Goal: Task Accomplishment & Management: Complete application form

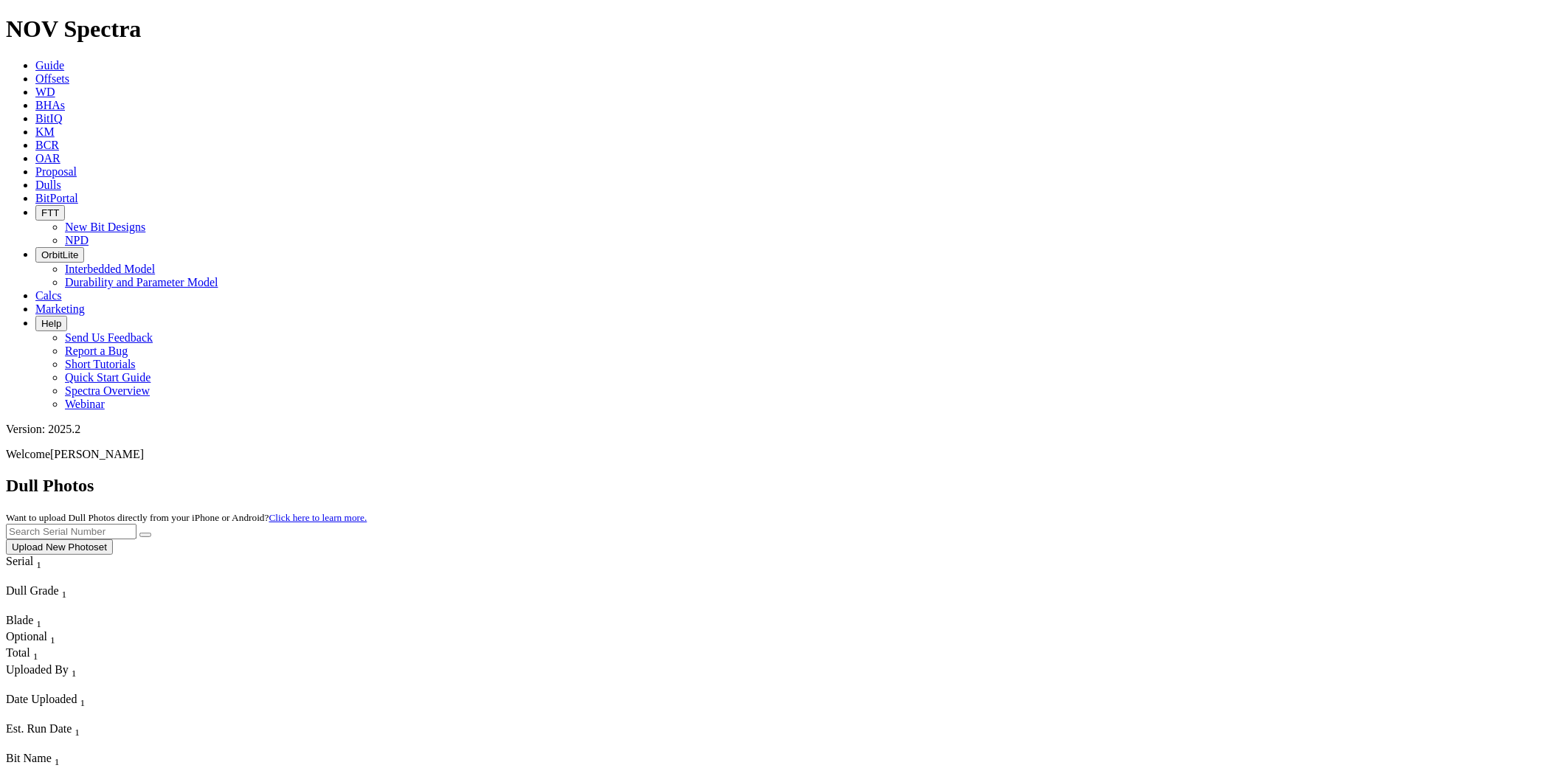
click at [113, 539] on button "Upload New Photoset" at bounding box center [59, 546] width 107 height 15
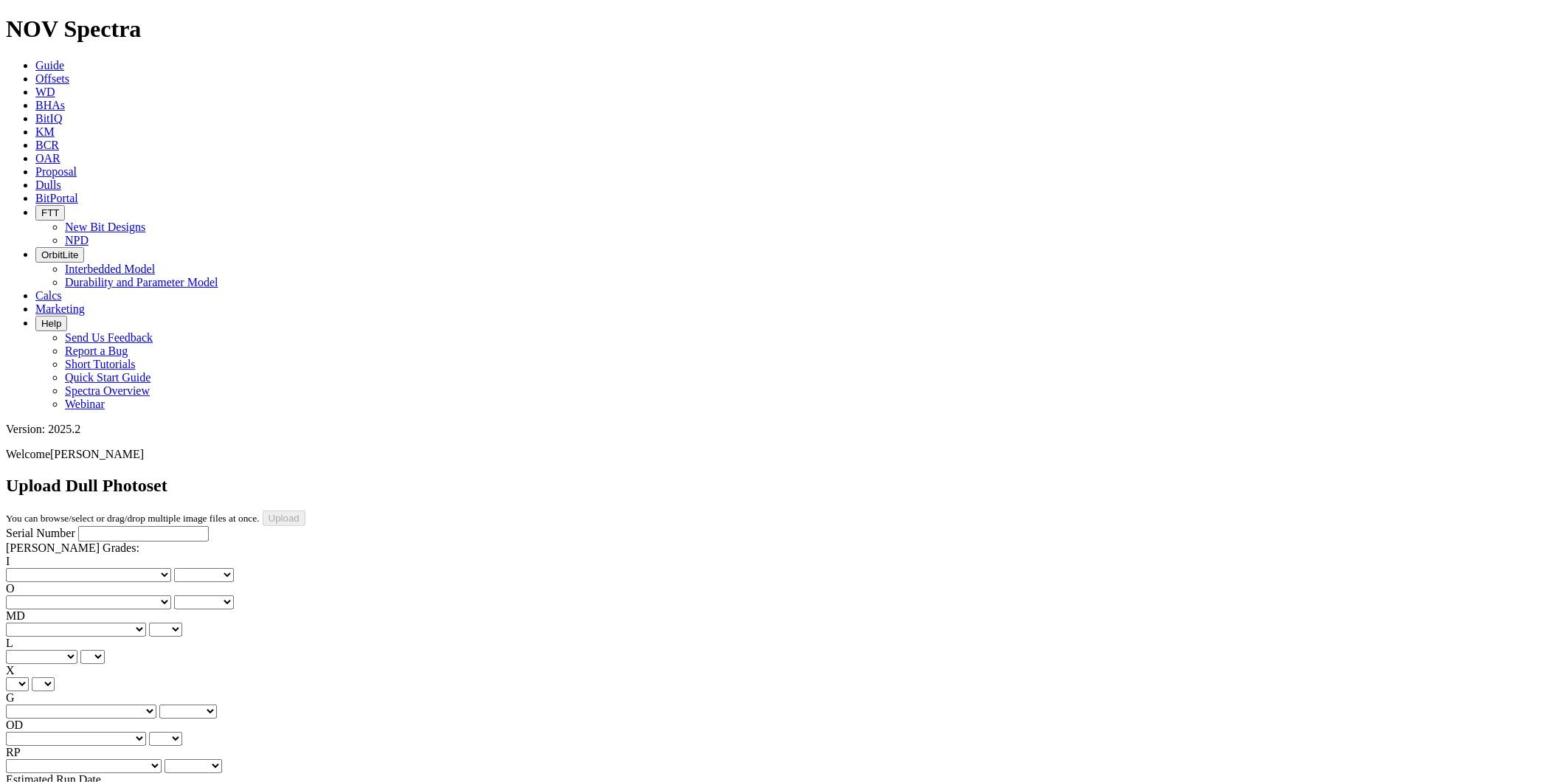
click at [61, 179] on link "Dulls" at bounding box center [48, 185] width 26 height 13
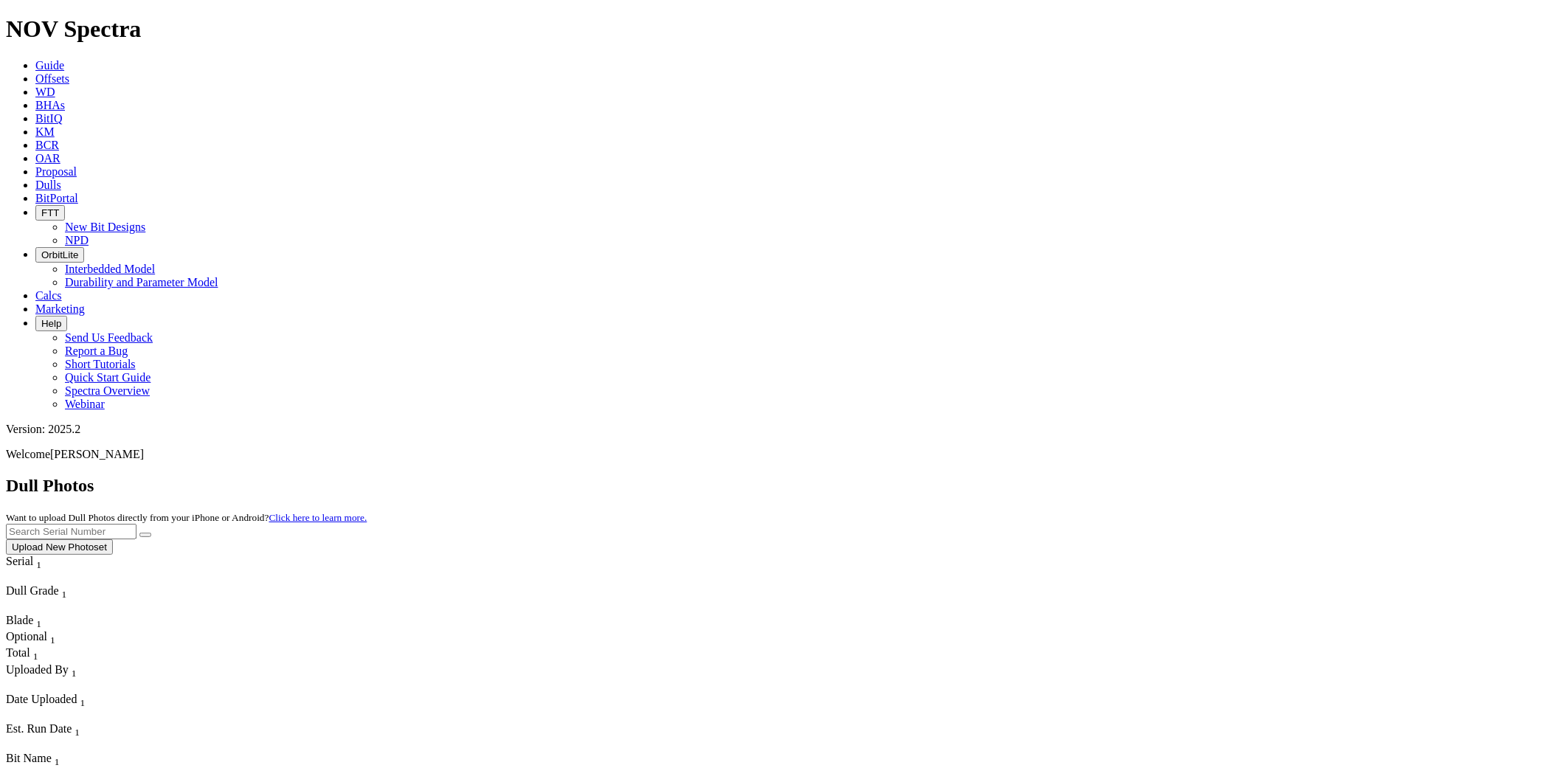
click at [137, 524] on input "text" at bounding box center [71, 531] width 131 height 15
type input "A317730"
click at [151, 533] on button "submit" at bounding box center [145, 535] width 12 height 4
click at [61, 179] on span "Dulls" at bounding box center [48, 185] width 26 height 13
click at [137, 524] on input "A317730" at bounding box center [71, 531] width 131 height 15
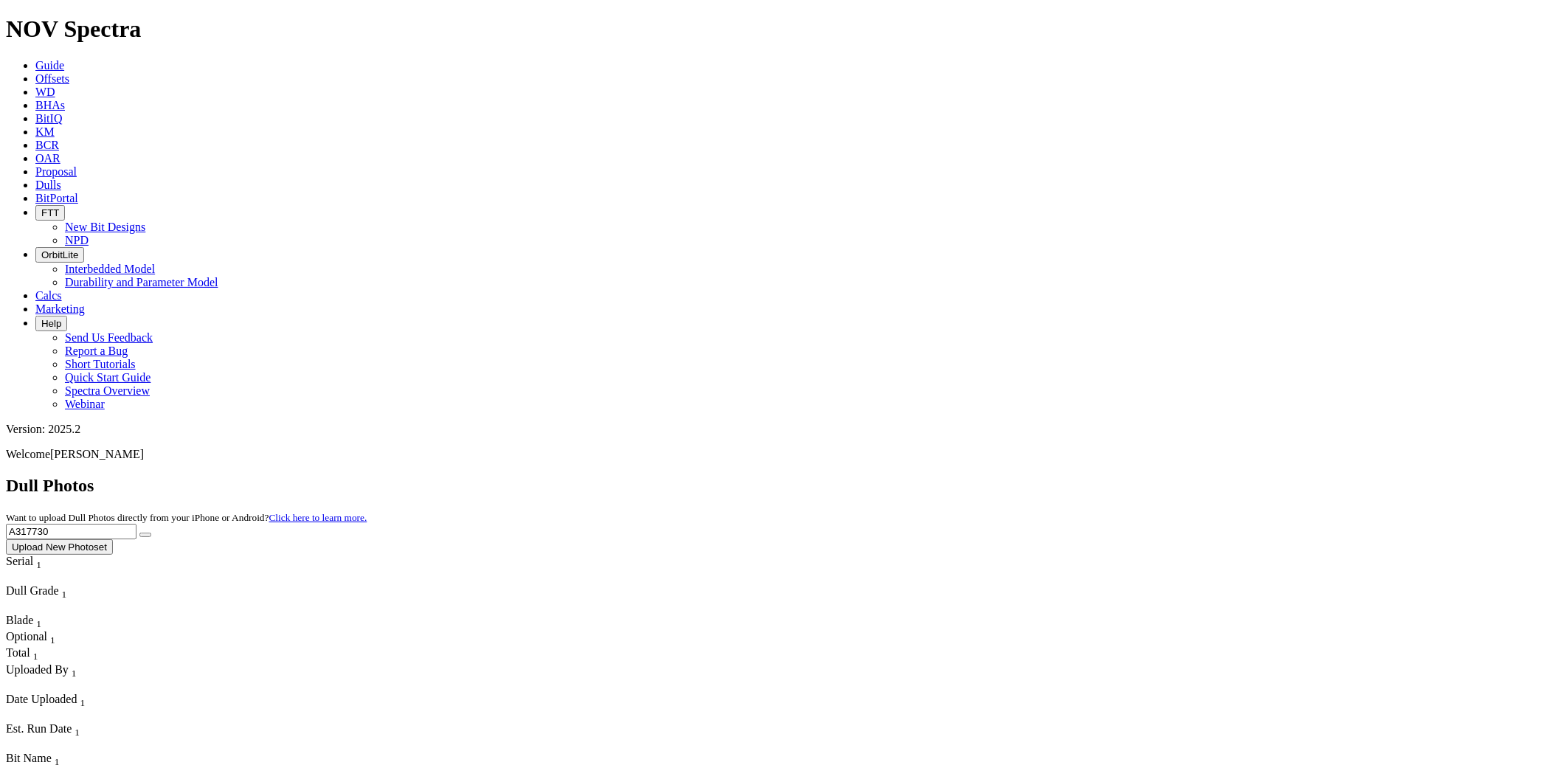
drag, startPoint x: 1354, startPoint y: 63, endPoint x: 1167, endPoint y: 50, distance: 187.9
click at [1167, 476] on div "Dull Photos Want to upload Dull Photos directly from your iPhone or Android? Cl…" at bounding box center [784, 515] width 1556 height 79
click at [35, 59] on icon at bounding box center [35, 65] width 0 height 13
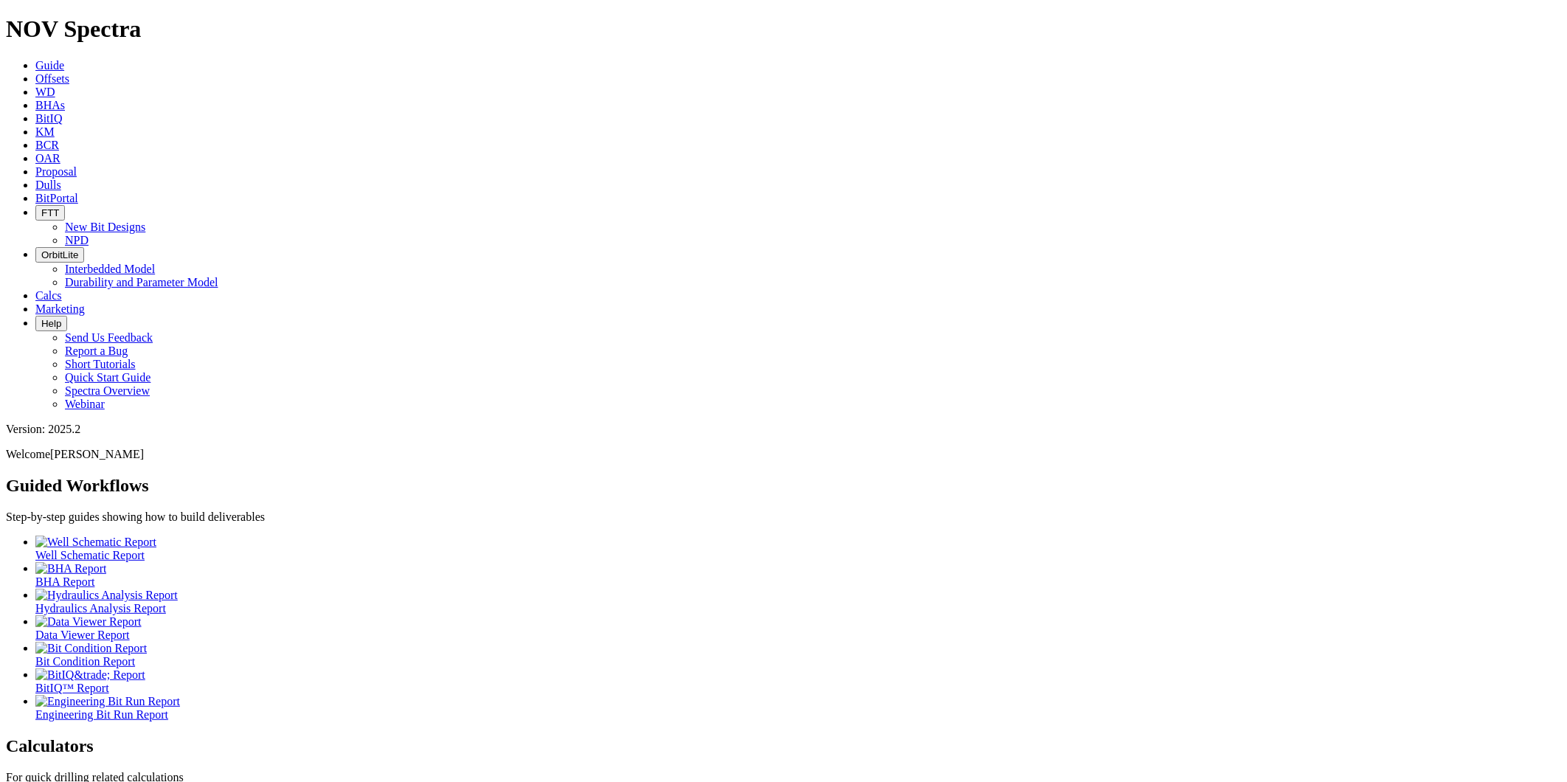
click at [61, 179] on span "Dulls" at bounding box center [48, 185] width 26 height 13
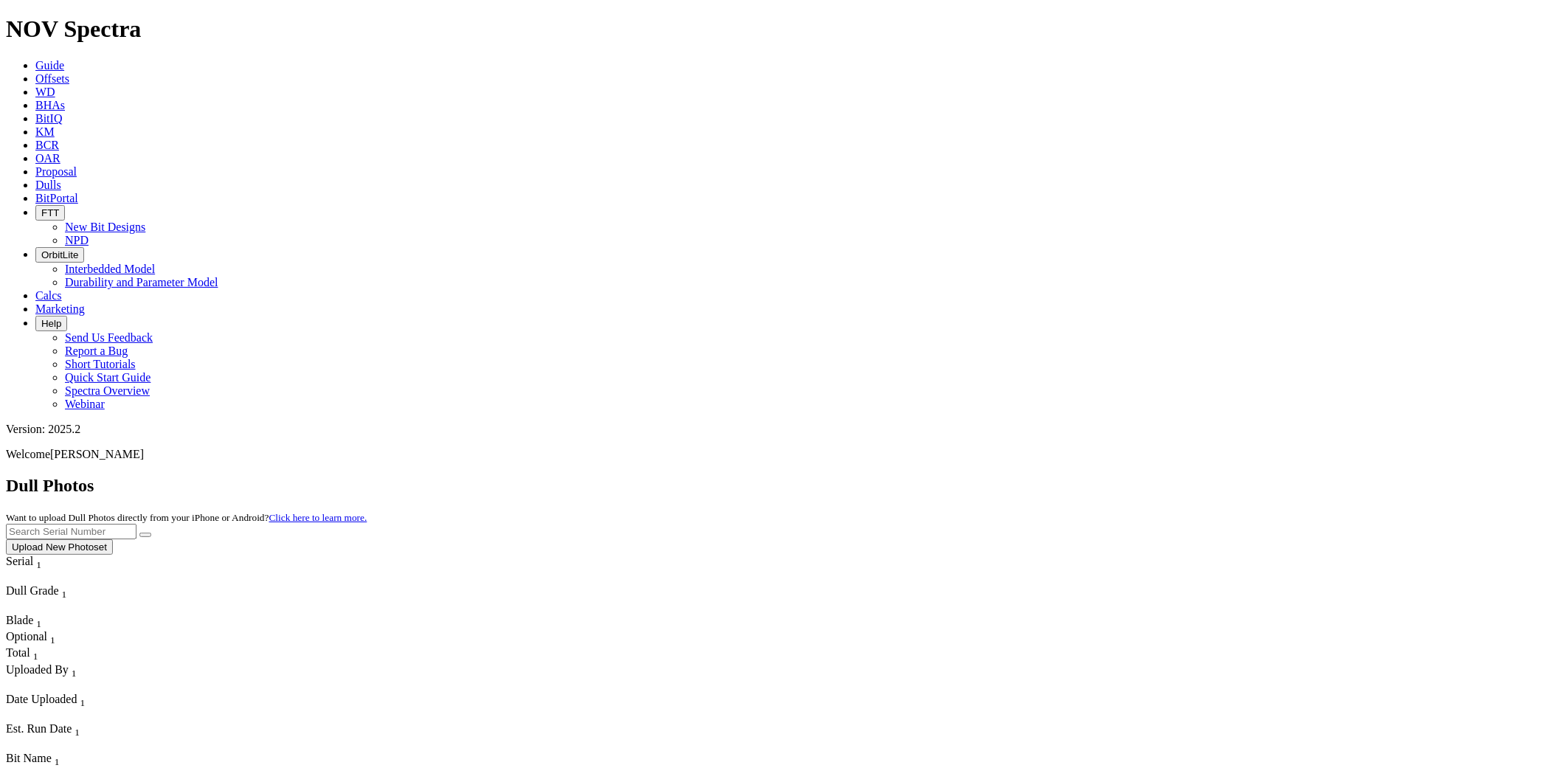
click at [113, 539] on button "Upload New Photoset" at bounding box center [59, 546] width 107 height 15
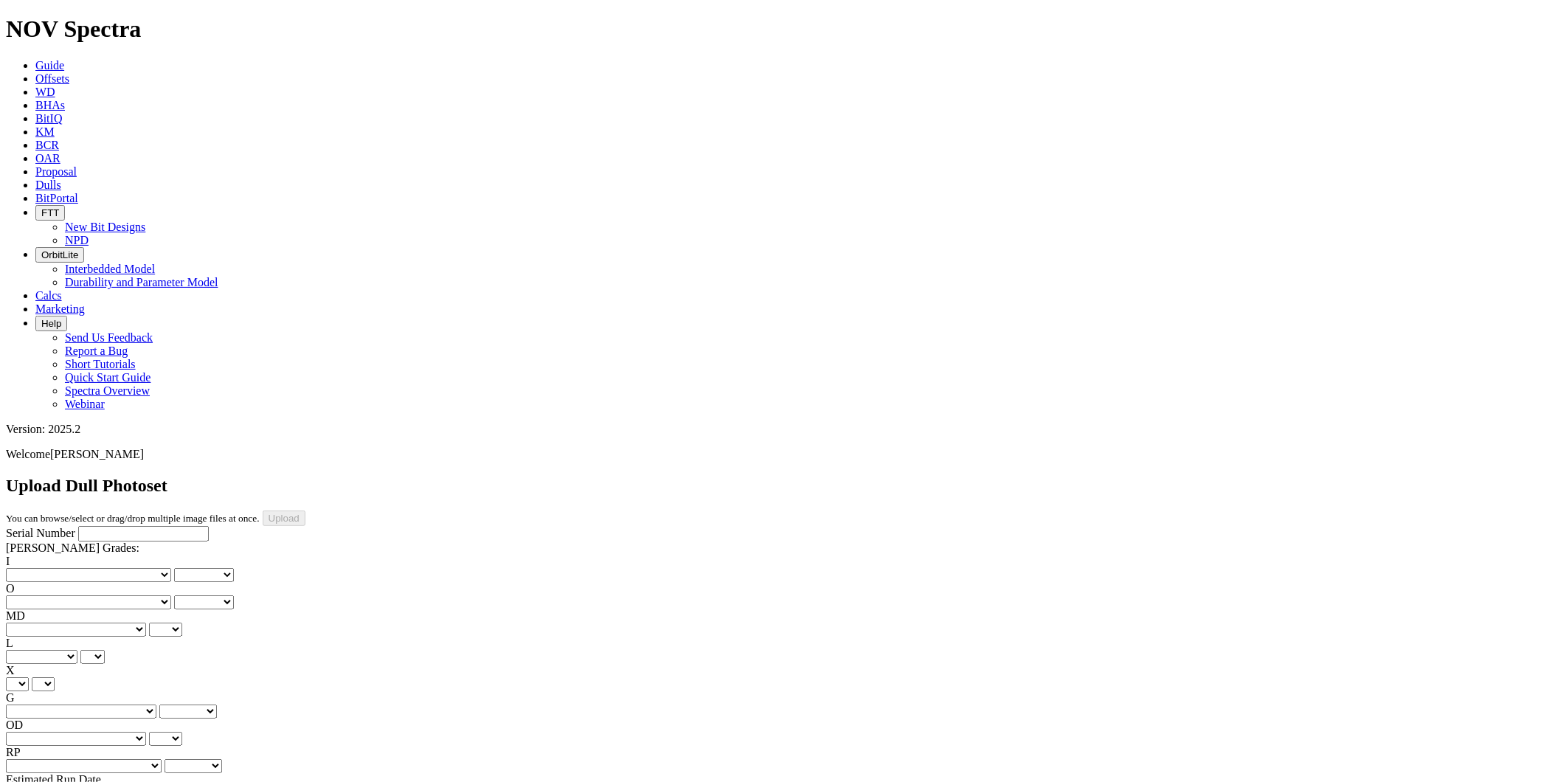
click at [86, 526] on input "Serial Number" at bounding box center [143, 533] width 131 height 15
